Goal: Find specific page/section: Find specific page/section

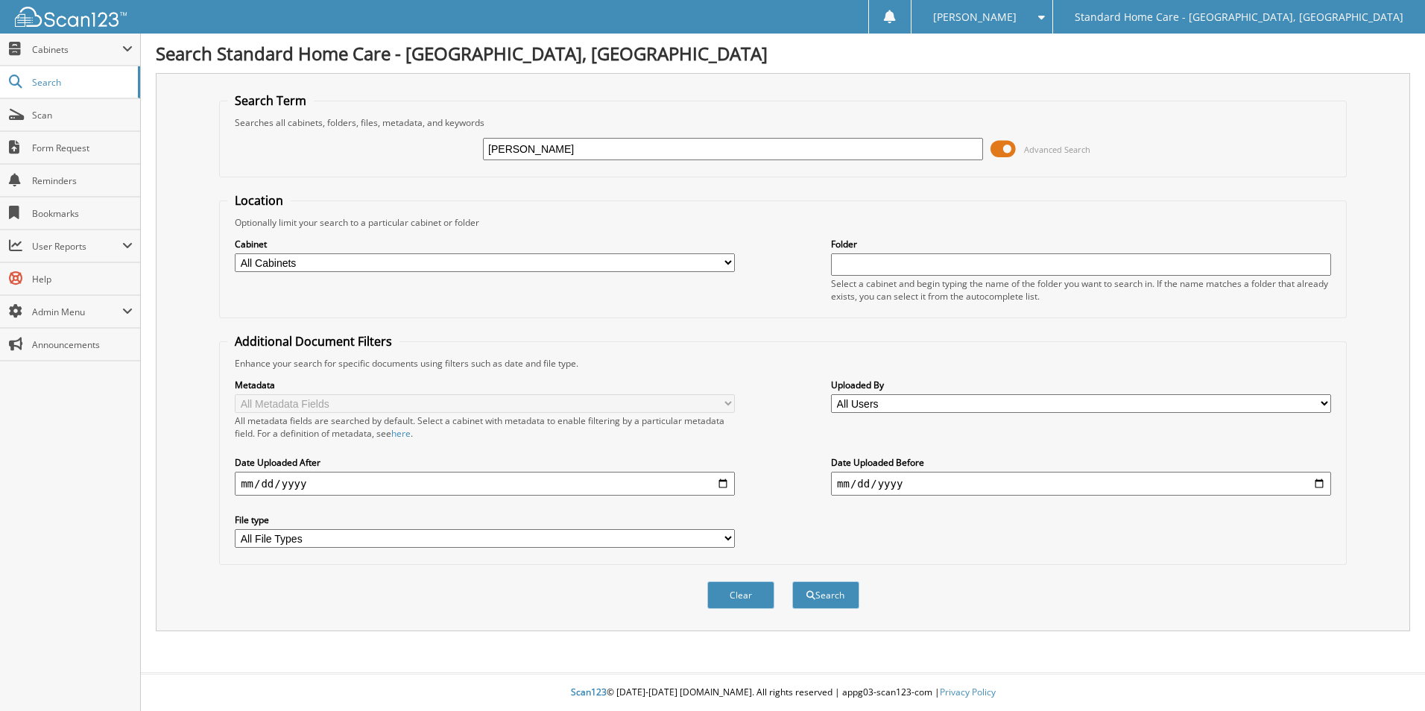
type input "[PERSON_NAME]"
click at [792, 581] on button "Search" at bounding box center [825, 595] width 67 height 28
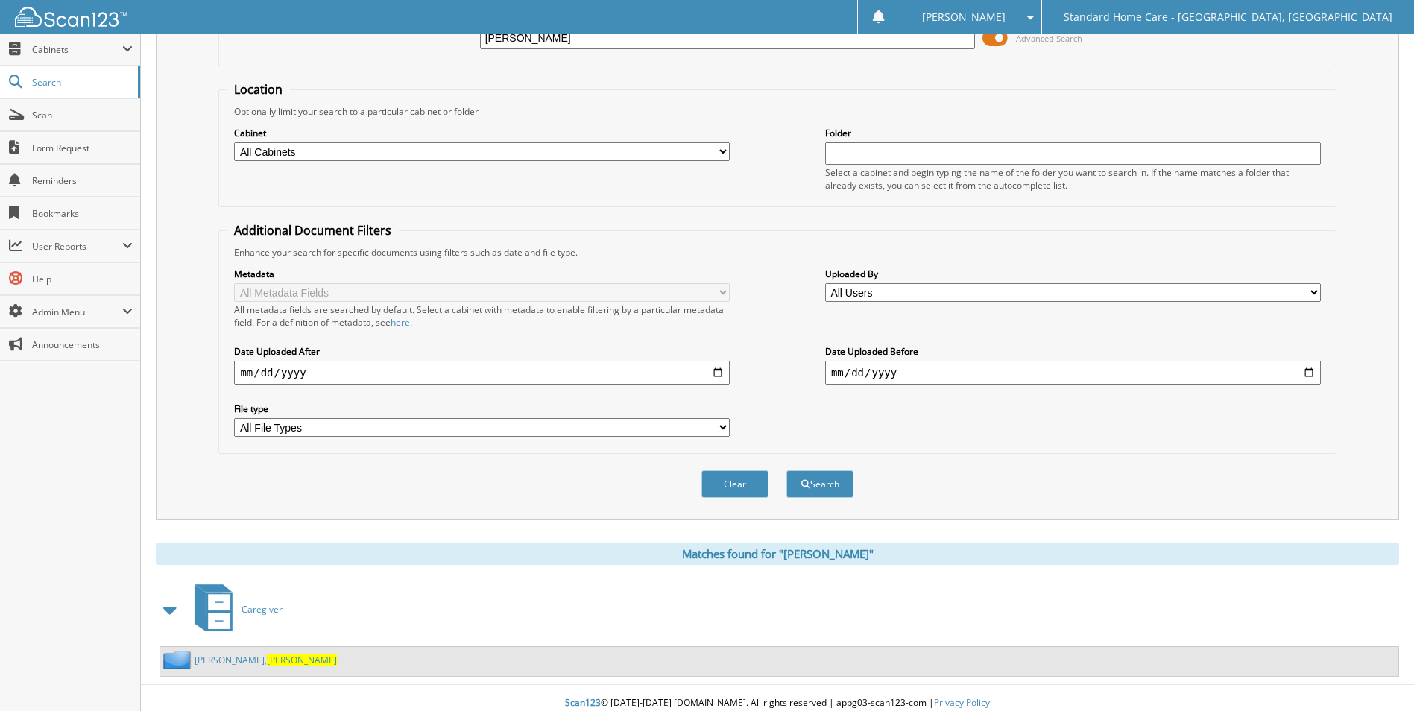
scroll to position [122, 0]
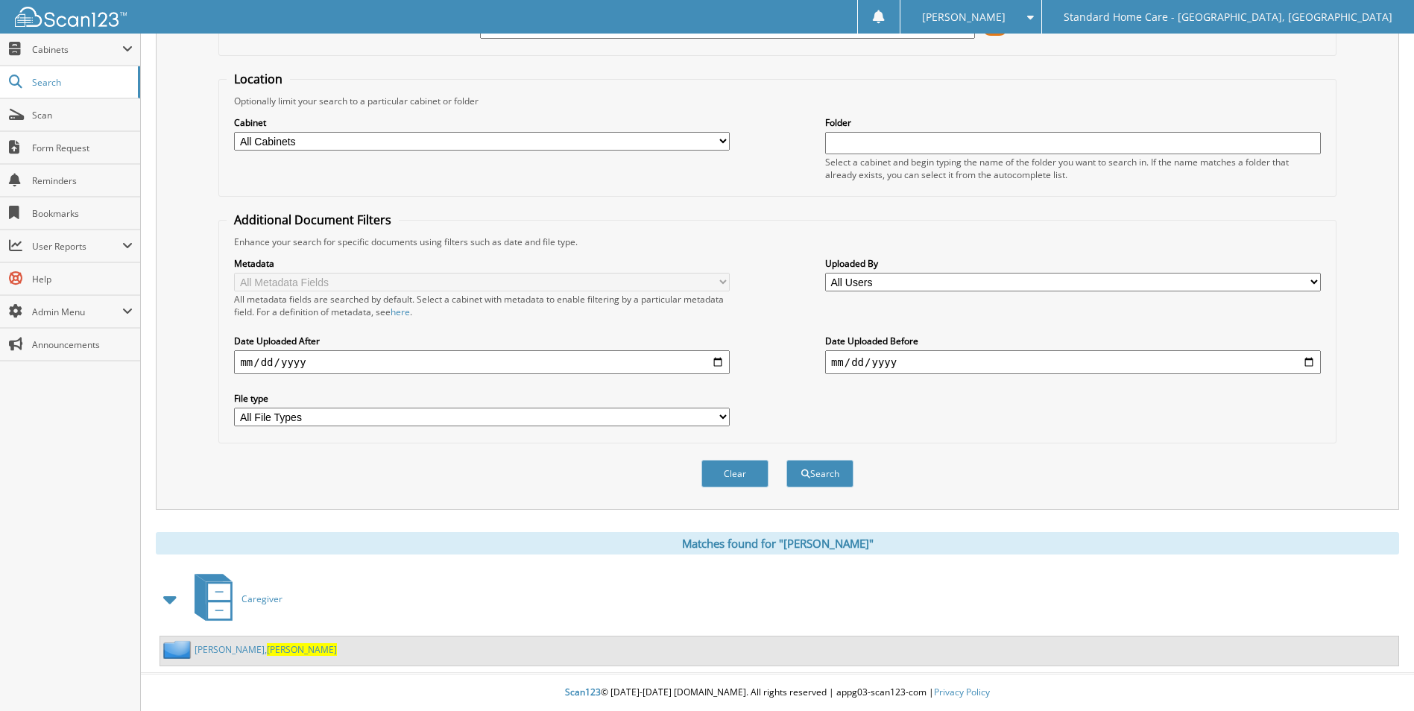
click at [228, 637] on div "[PERSON_NAME]" at bounding box center [779, 651] width 1238 height 29
click at [227, 659] on div "[PERSON_NAME]" at bounding box center [779, 651] width 1238 height 29
click at [218, 651] on link "[PERSON_NAME]" at bounding box center [266, 649] width 142 height 13
